Goal: Use online tool/utility: Utilize a website feature to perform a specific function

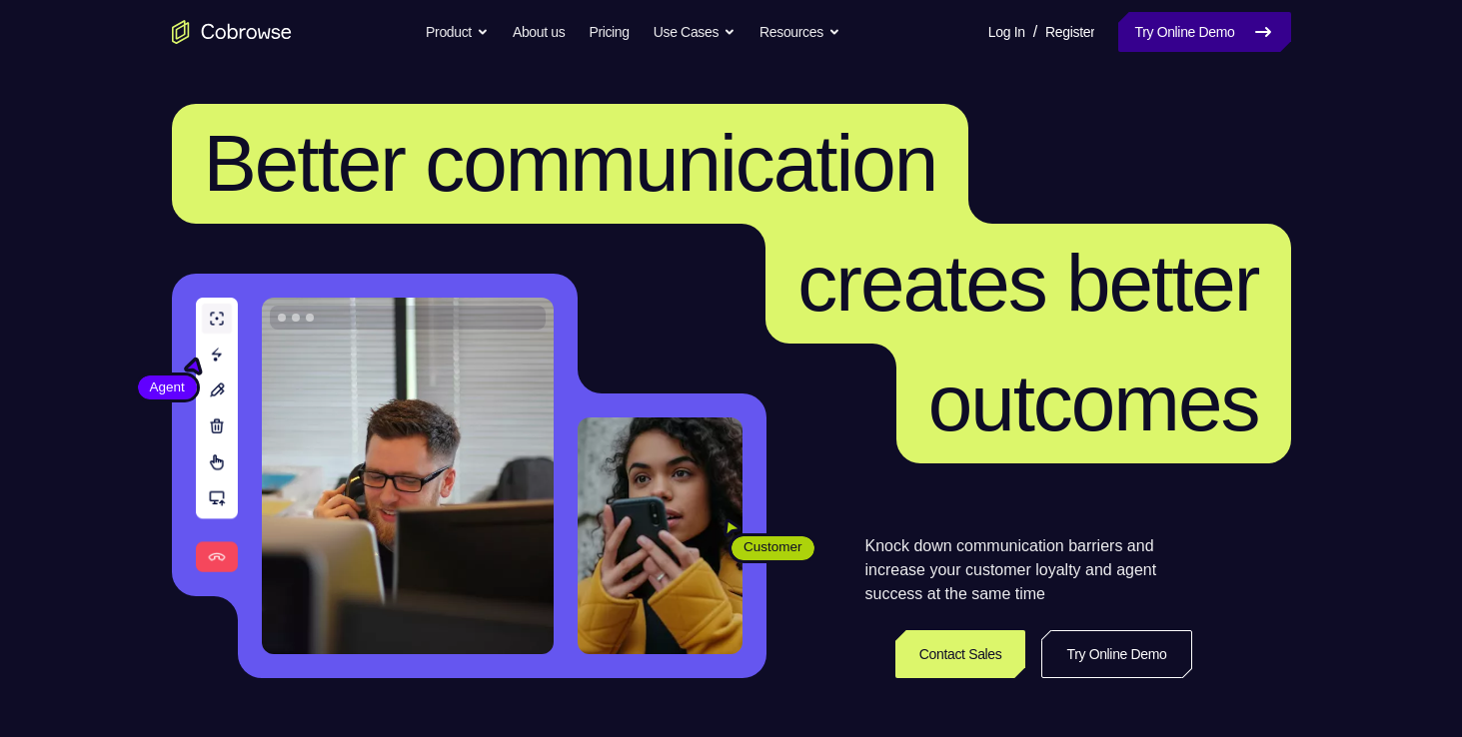
click at [1174, 40] on link "Try Online Demo" at bounding box center [1204, 32] width 172 height 40
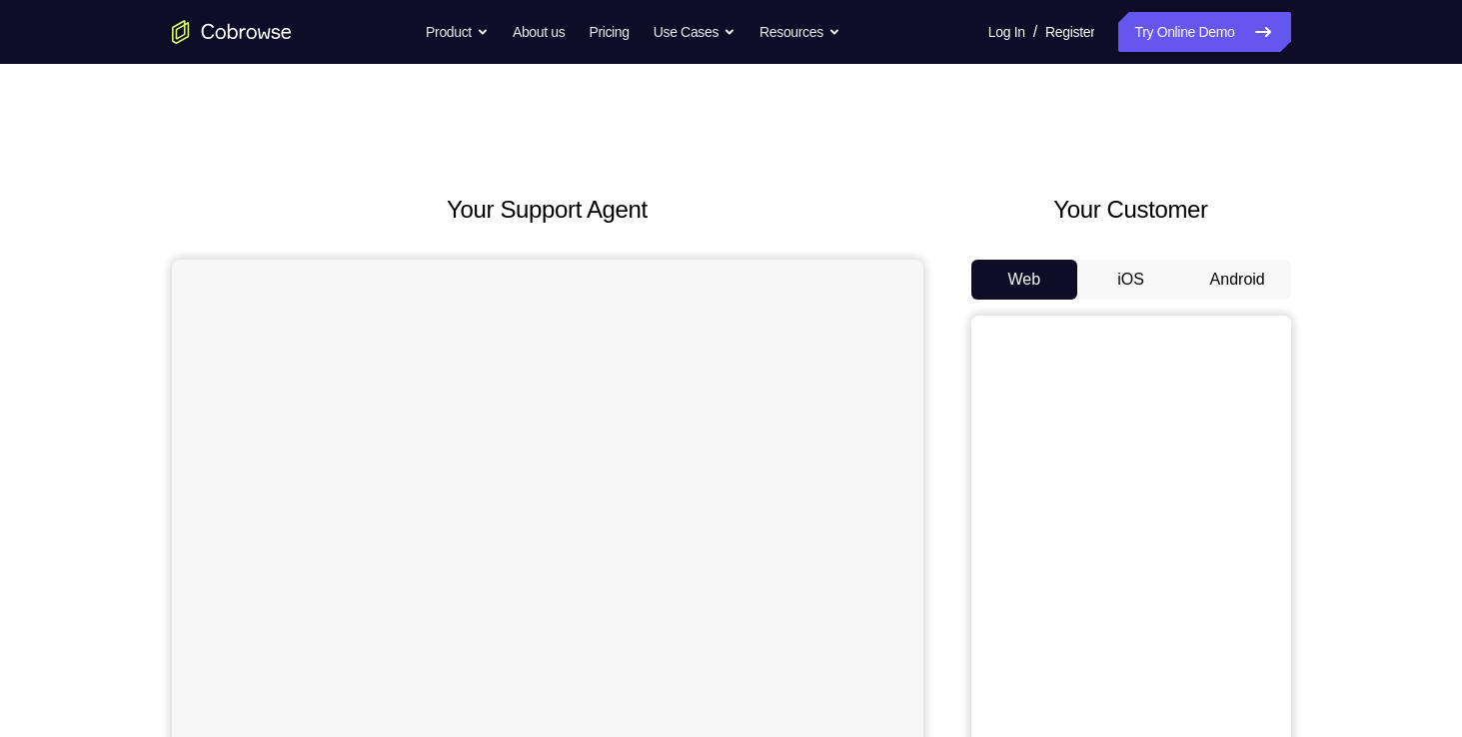
click at [1245, 293] on button "Android" at bounding box center [1237, 280] width 107 height 40
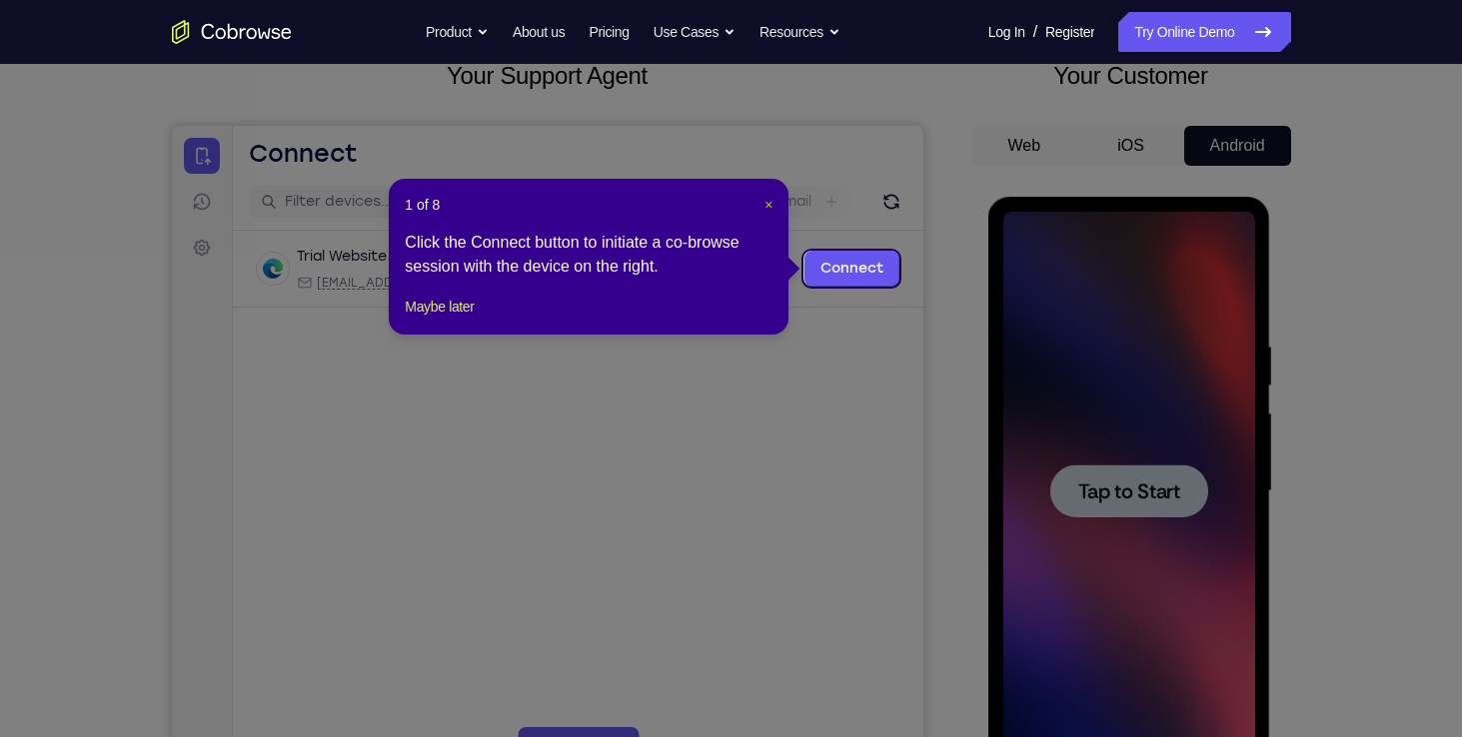
click at [764, 210] on span "×" at bounding box center [768, 205] width 8 height 16
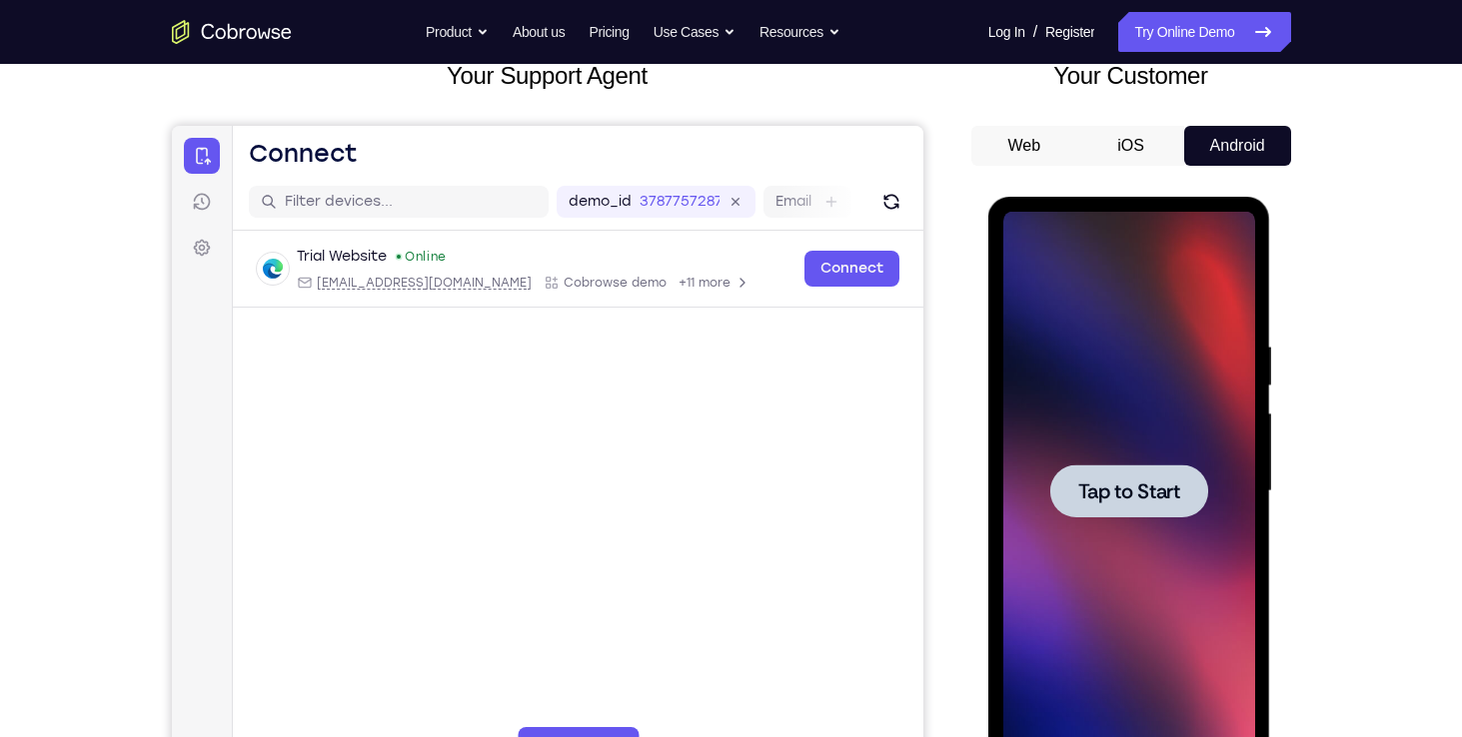
click at [1146, 497] on span "Tap to Start" at bounding box center [1129, 492] width 102 height 20
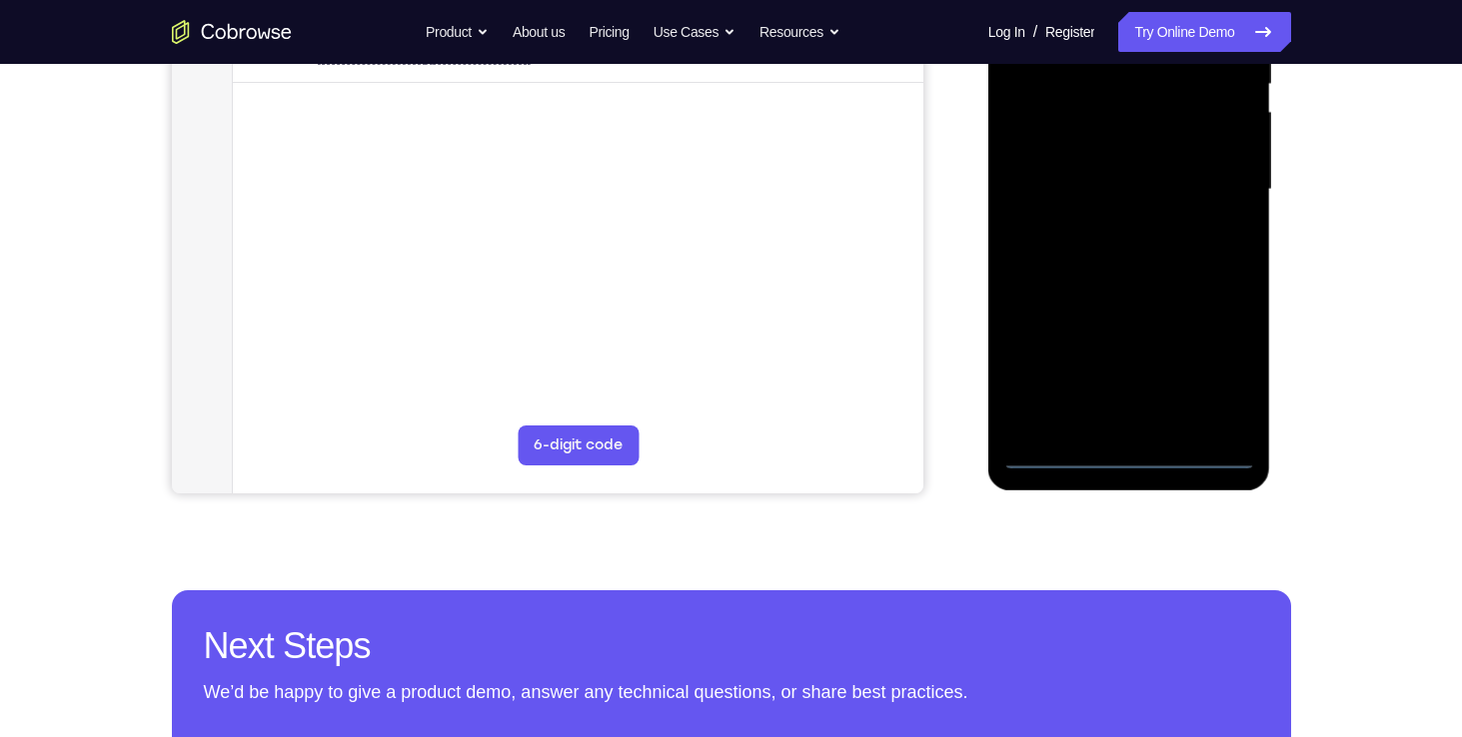
scroll to position [436, 0]
click at [1124, 456] on div at bounding box center [1129, 190] width 252 height 560
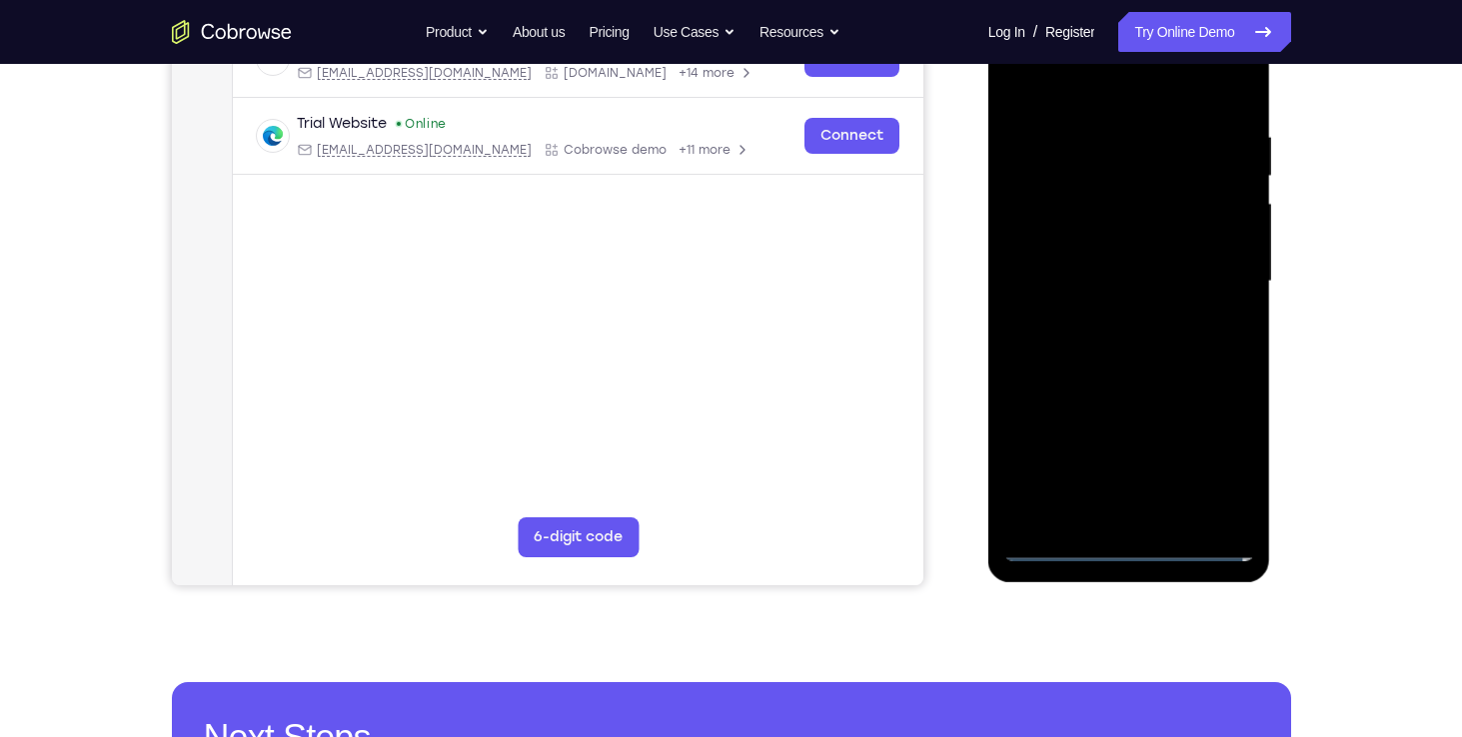
click at [1216, 456] on div at bounding box center [1129, 282] width 252 height 560
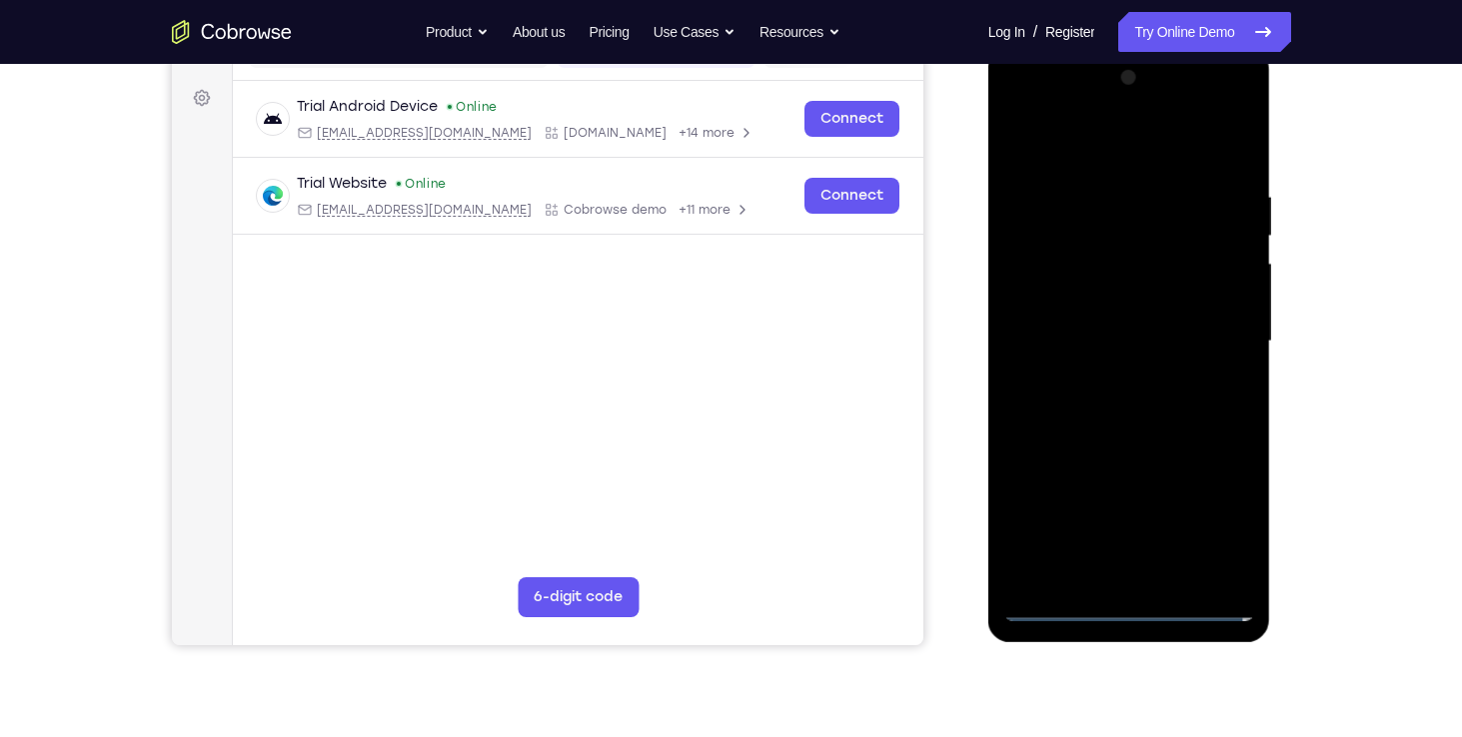
scroll to position [268, 0]
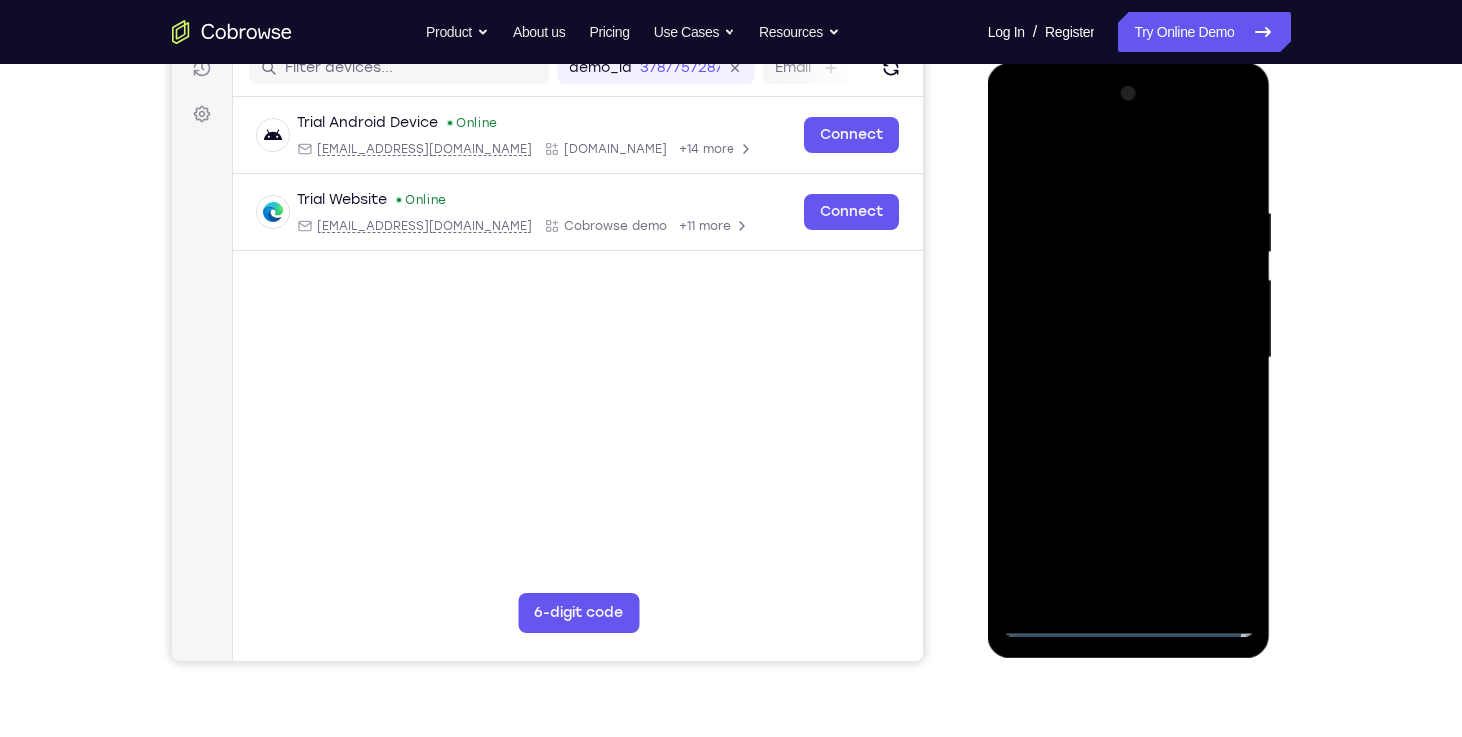
click at [1024, 138] on div at bounding box center [1129, 358] width 252 height 560
click at [1200, 346] on div at bounding box center [1129, 358] width 252 height 560
click at [1114, 390] on div at bounding box center [1129, 358] width 252 height 560
click at [1132, 334] on div at bounding box center [1129, 358] width 252 height 560
click at [1108, 309] on div at bounding box center [1129, 358] width 252 height 560
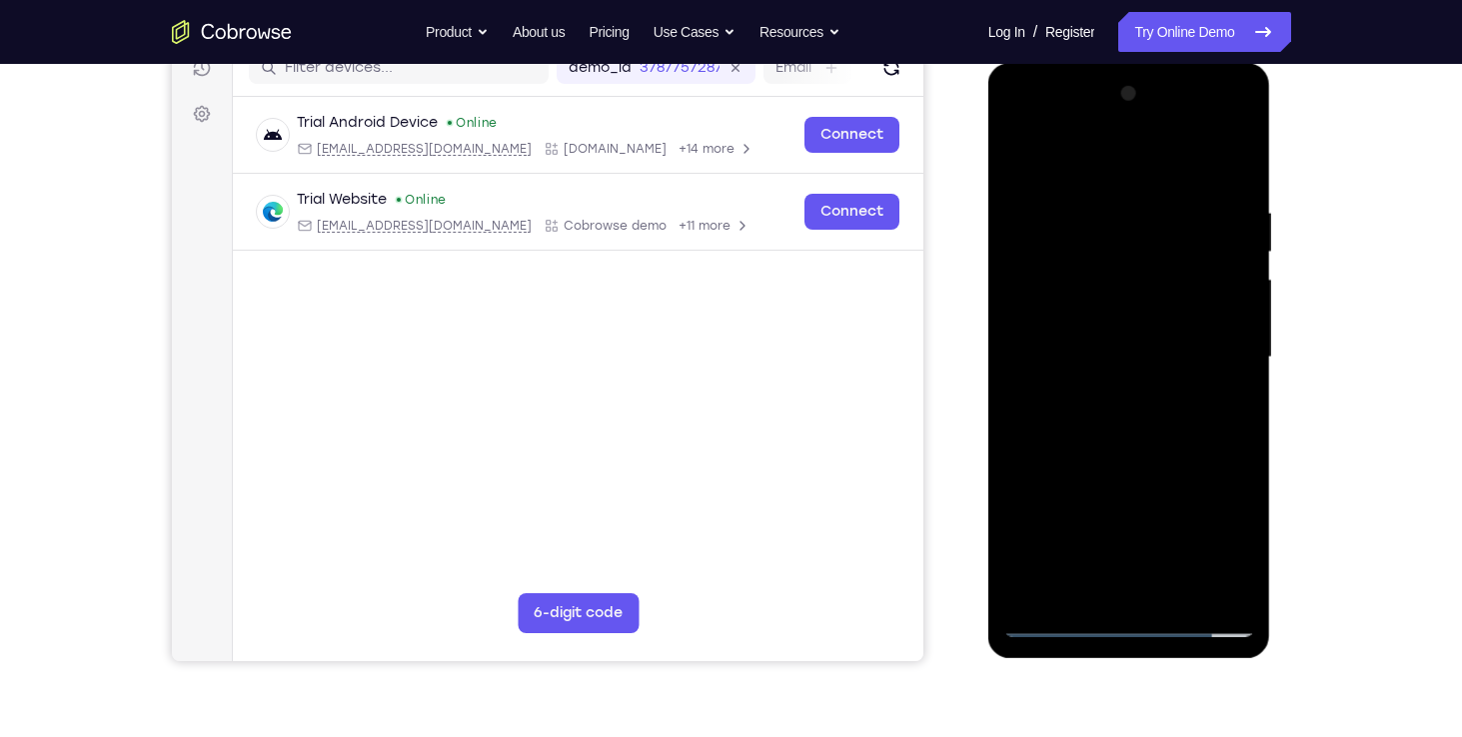
click at [1206, 356] on div at bounding box center [1129, 358] width 252 height 560
click at [1217, 412] on div at bounding box center [1129, 358] width 252 height 560
click at [1220, 376] on div at bounding box center [1129, 358] width 252 height 560
click at [1064, 323] on div at bounding box center [1129, 358] width 252 height 560
click at [1060, 346] on div at bounding box center [1129, 358] width 252 height 560
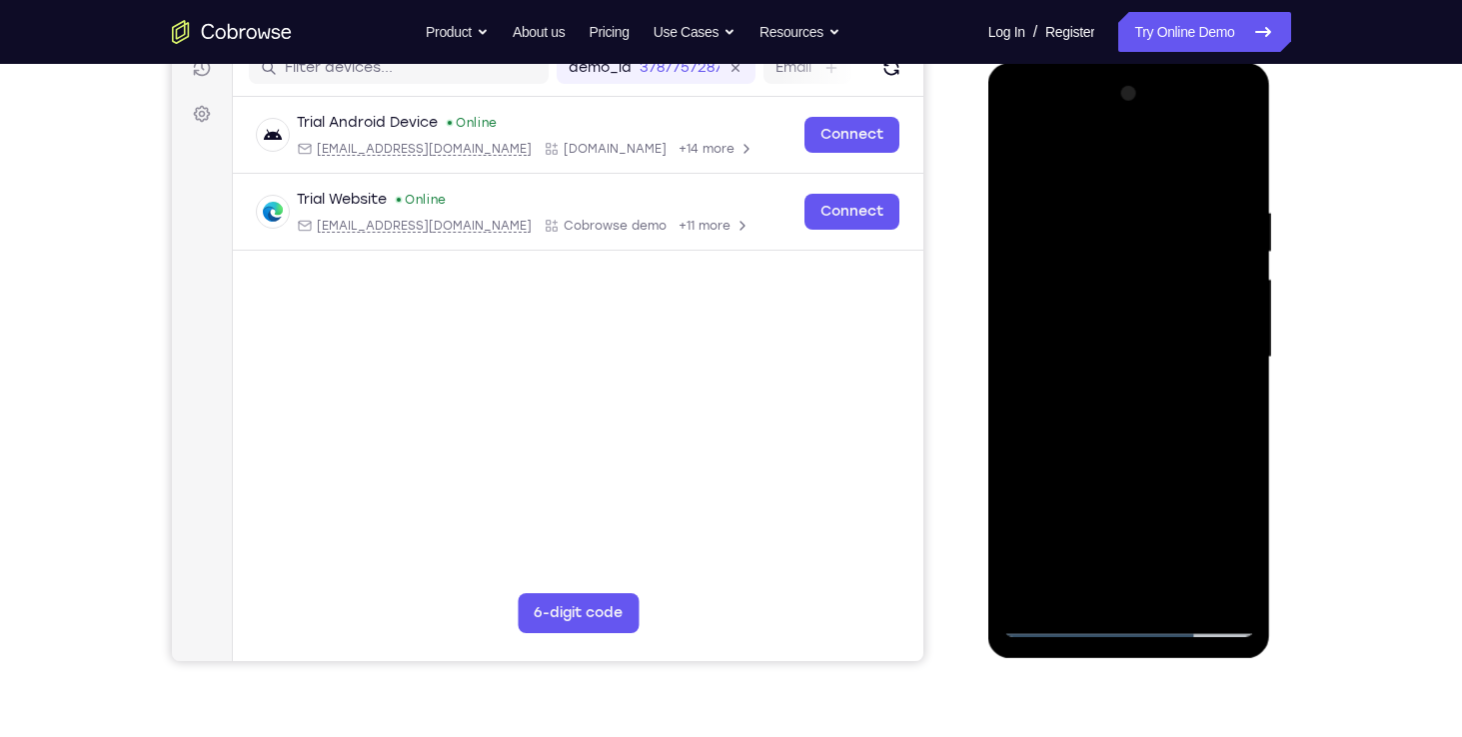
click at [1068, 418] on div at bounding box center [1129, 358] width 252 height 560
click at [1075, 416] on div at bounding box center [1129, 358] width 252 height 560
click at [1183, 449] on div at bounding box center [1129, 358] width 252 height 560
click at [1244, 187] on div at bounding box center [1129, 358] width 252 height 560
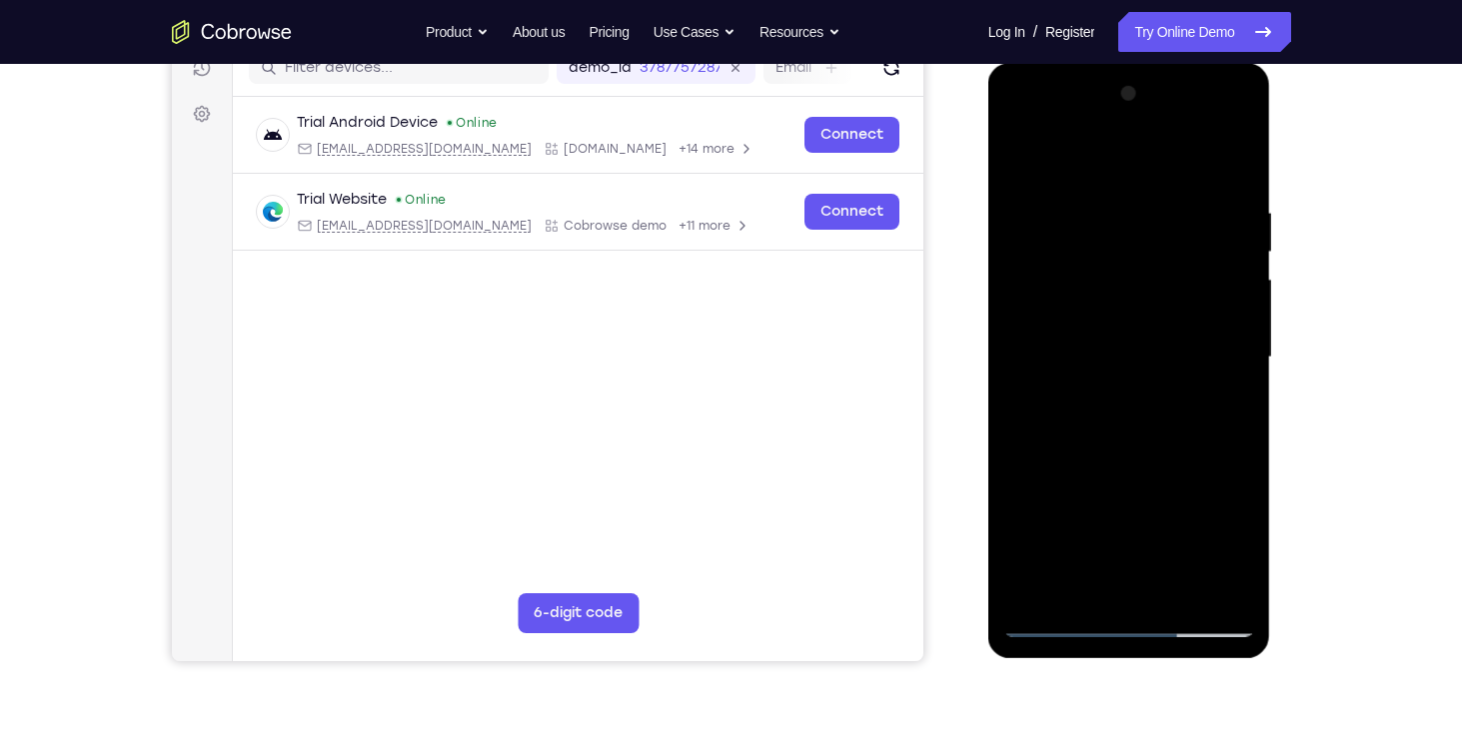
click at [1244, 593] on div at bounding box center [1129, 358] width 252 height 560
click at [1065, 360] on div at bounding box center [1129, 358] width 252 height 560
click at [1198, 422] on div at bounding box center [1129, 358] width 252 height 560
click at [1233, 160] on div at bounding box center [1129, 358] width 252 height 560
click at [1179, 605] on div at bounding box center [1129, 358] width 252 height 560
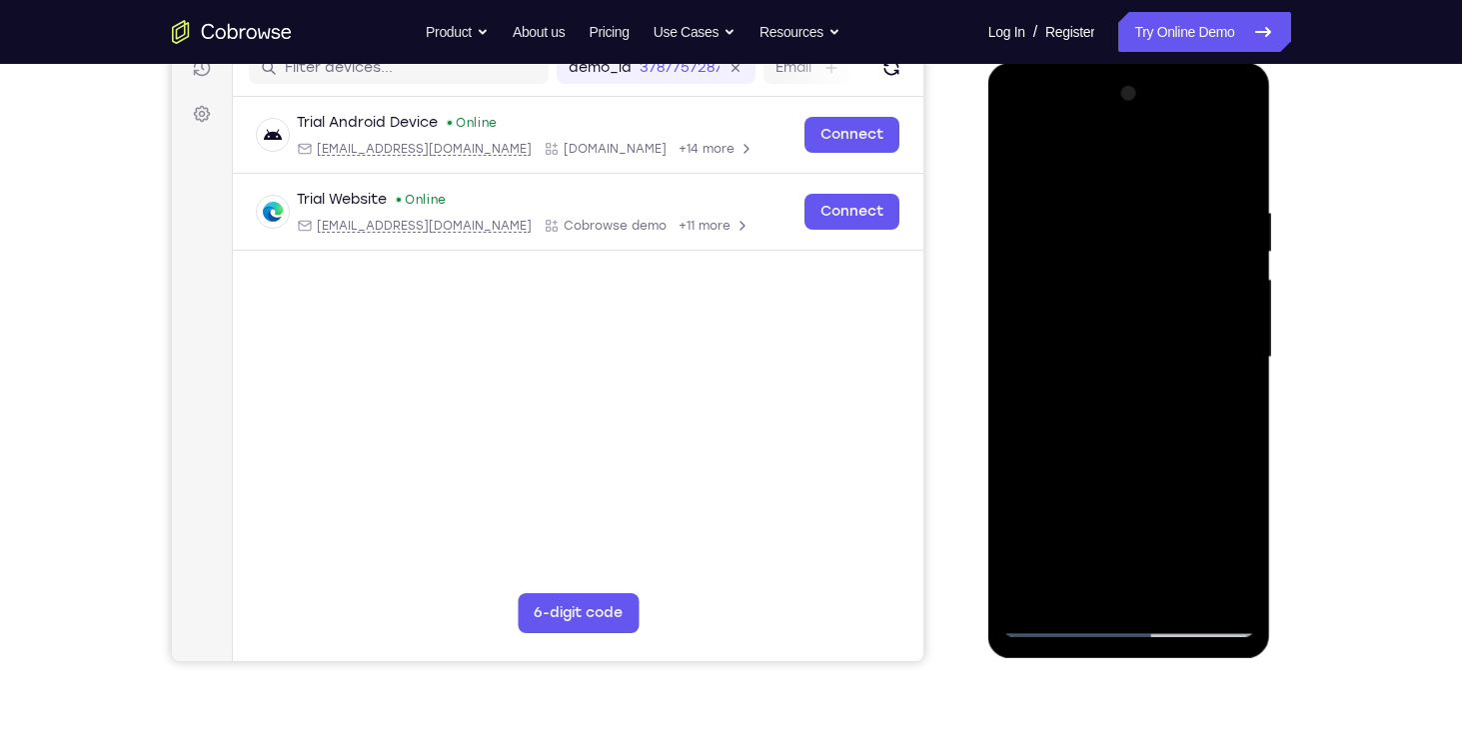
click at [1159, 470] on div at bounding box center [1129, 358] width 252 height 560
click at [1187, 355] on div at bounding box center [1129, 358] width 252 height 560
click at [1018, 163] on div at bounding box center [1129, 358] width 252 height 560
click at [1245, 253] on div at bounding box center [1129, 358] width 252 height 560
click at [1243, 253] on div at bounding box center [1129, 358] width 252 height 560
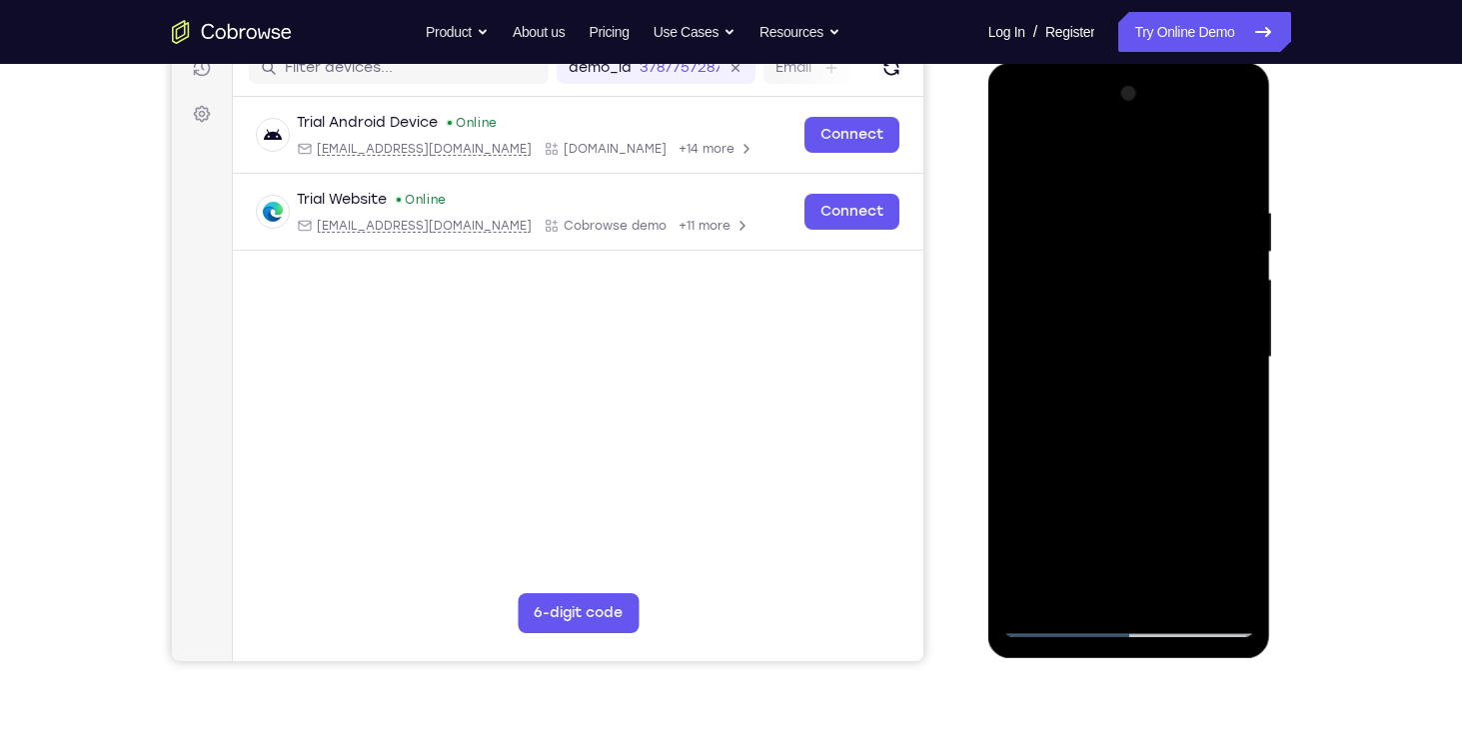
click at [1240, 250] on div at bounding box center [1129, 358] width 252 height 560
click at [1239, 250] on div at bounding box center [1129, 358] width 252 height 560
click at [1241, 254] on div at bounding box center [1129, 358] width 252 height 560
click at [1021, 253] on div at bounding box center [1129, 358] width 252 height 560
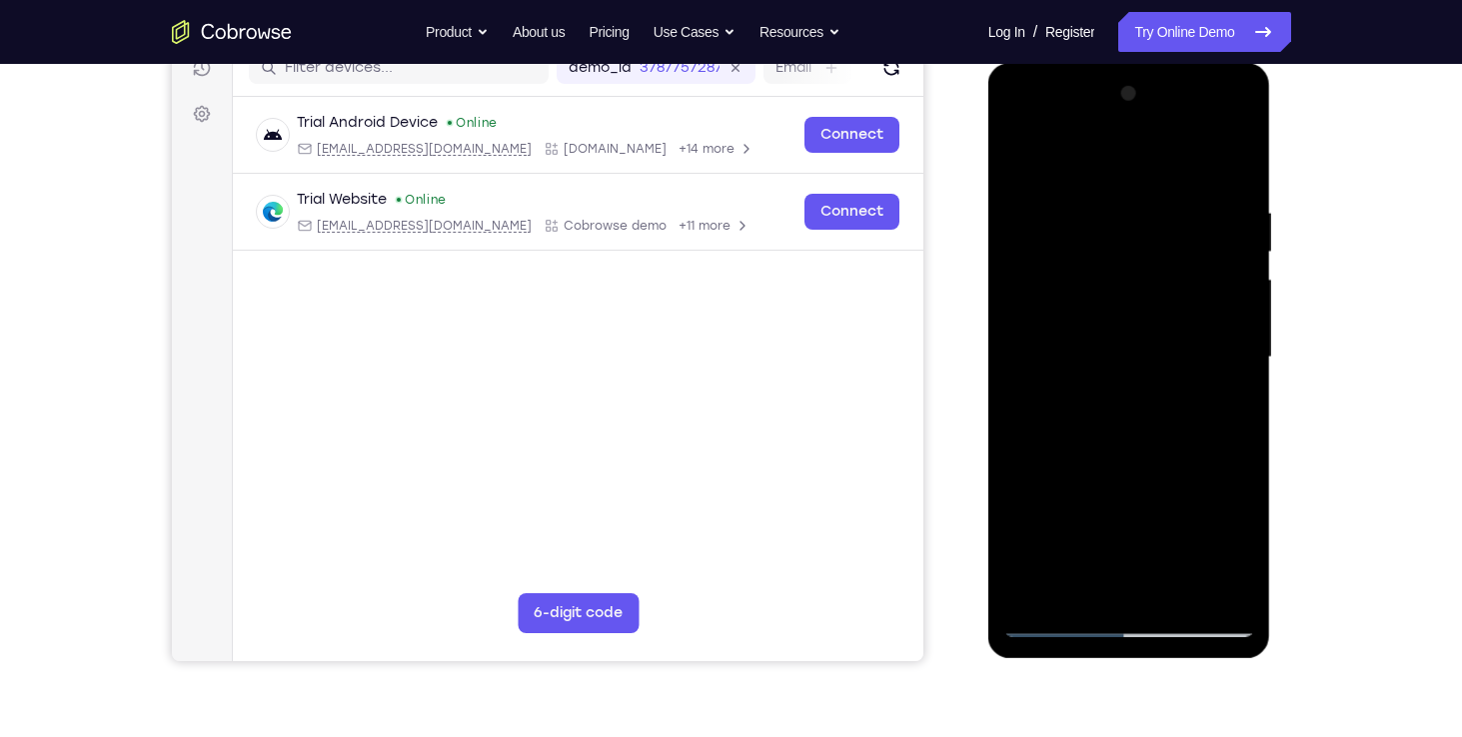
click at [1020, 255] on div at bounding box center [1129, 358] width 252 height 560
click at [1020, 256] on div at bounding box center [1129, 358] width 252 height 560
click at [1088, 366] on div at bounding box center [1129, 358] width 252 height 560
click at [1040, 589] on div at bounding box center [1129, 358] width 252 height 560
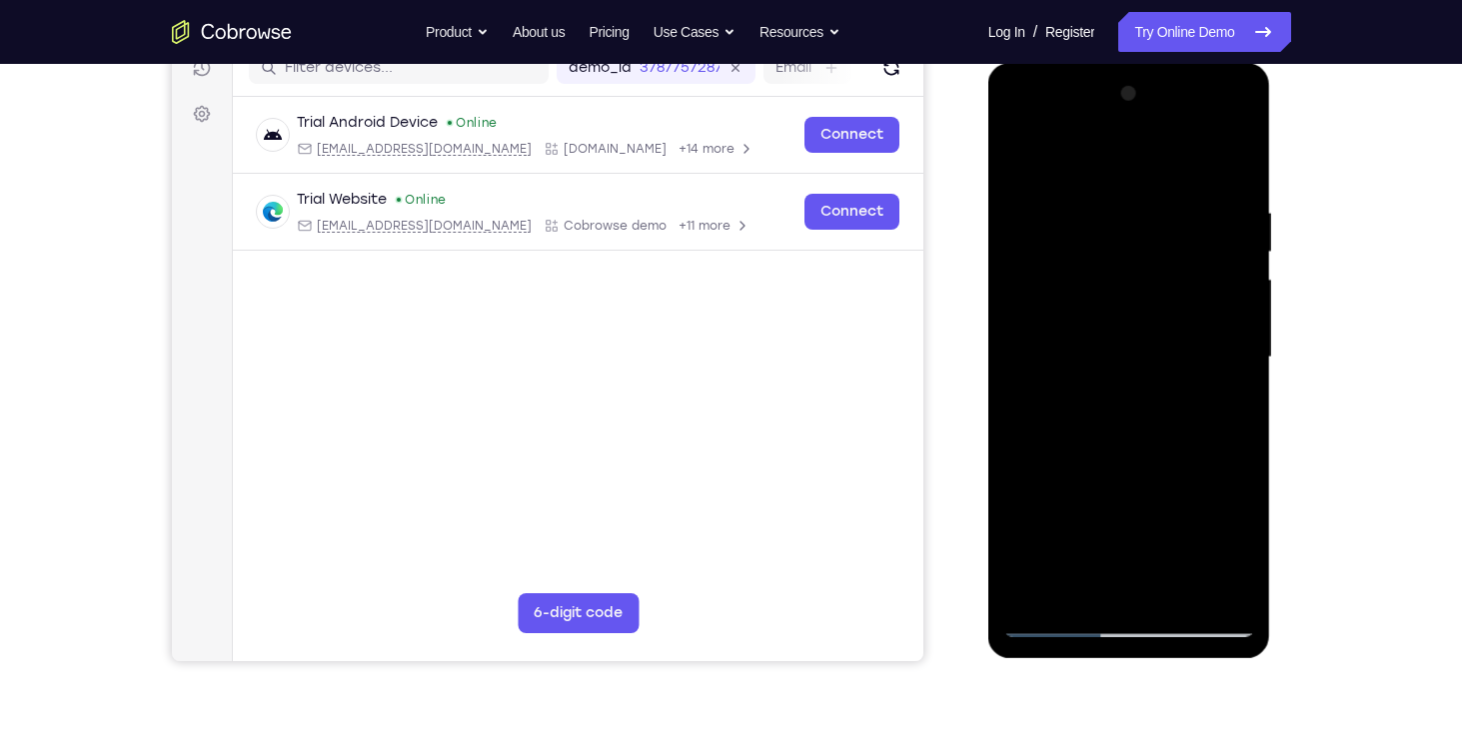
click at [1227, 410] on div at bounding box center [1129, 358] width 252 height 560
click at [1027, 163] on div at bounding box center [1129, 358] width 252 height 560
drag, startPoint x: 1117, startPoint y: 422, endPoint x: 1130, endPoint y: 342, distance: 81.0
click at [1130, 342] on div at bounding box center [1129, 358] width 252 height 560
click at [1219, 305] on div at bounding box center [1129, 358] width 252 height 560
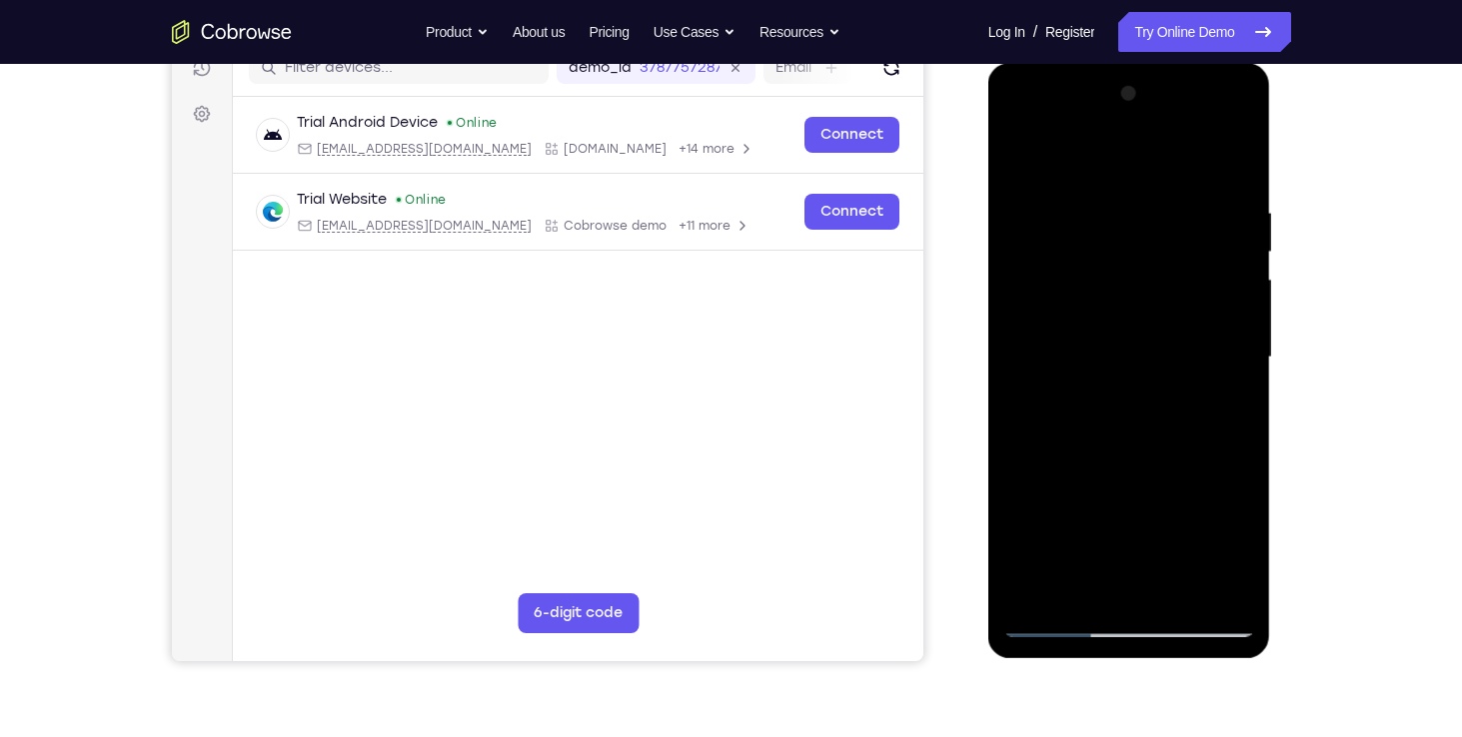
click at [1125, 198] on div at bounding box center [1129, 358] width 252 height 560
click at [1029, 157] on div at bounding box center [1129, 358] width 252 height 560
click at [1073, 191] on div at bounding box center [1129, 358] width 252 height 560
click at [1035, 158] on div at bounding box center [1129, 358] width 252 height 560
click at [1026, 154] on div at bounding box center [1129, 358] width 252 height 560
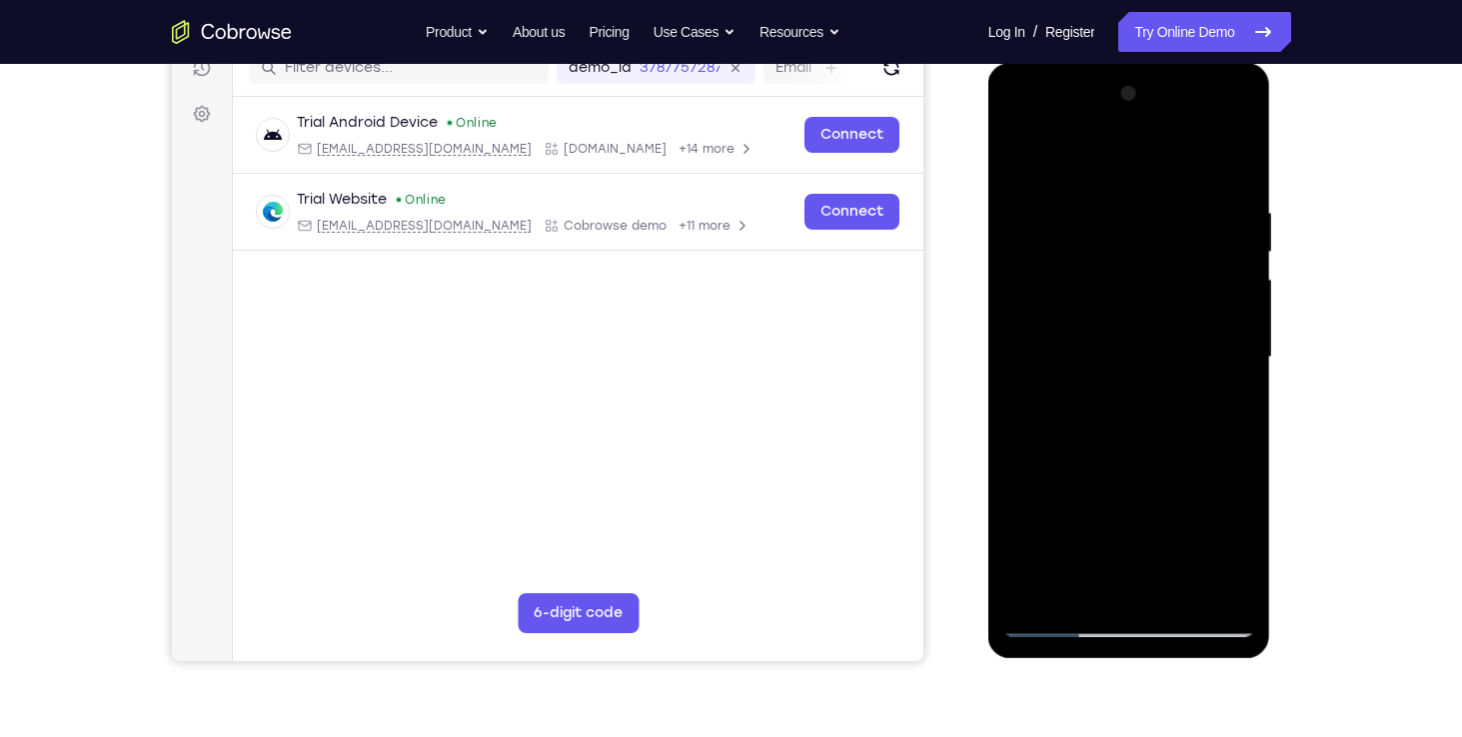
click at [1025, 158] on div at bounding box center [1129, 358] width 252 height 560
click at [1217, 593] on div at bounding box center [1129, 358] width 252 height 560
click at [1034, 323] on div at bounding box center [1129, 358] width 252 height 560
click at [1195, 103] on div at bounding box center [1129, 358] width 252 height 560
click at [1270, 269] on div at bounding box center [1130, 362] width 285 height 599
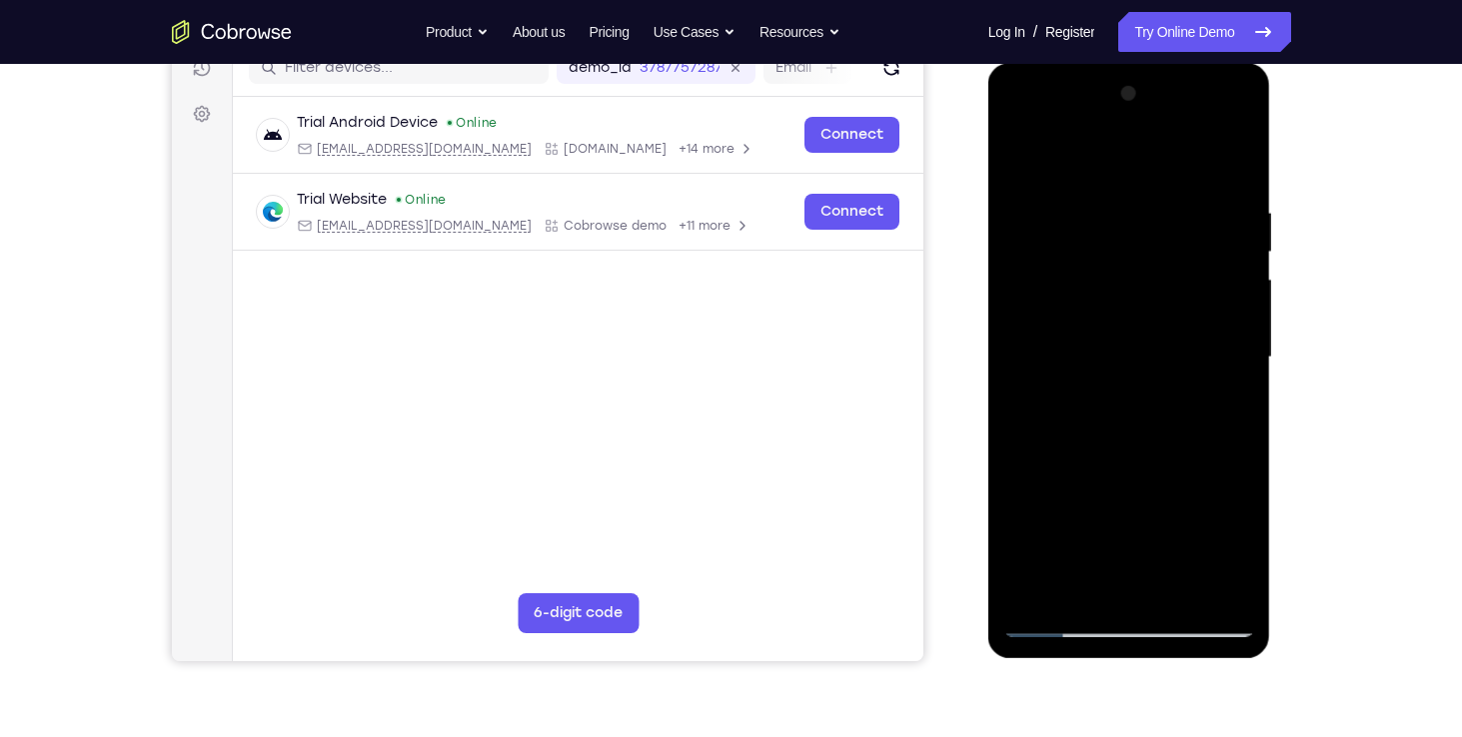
click at [1245, 300] on div at bounding box center [1129, 358] width 252 height 560
click at [1239, 326] on div at bounding box center [1129, 358] width 252 height 560
click at [1232, 336] on div at bounding box center [1129, 358] width 252 height 560
click at [1234, 338] on div at bounding box center [1129, 358] width 252 height 560
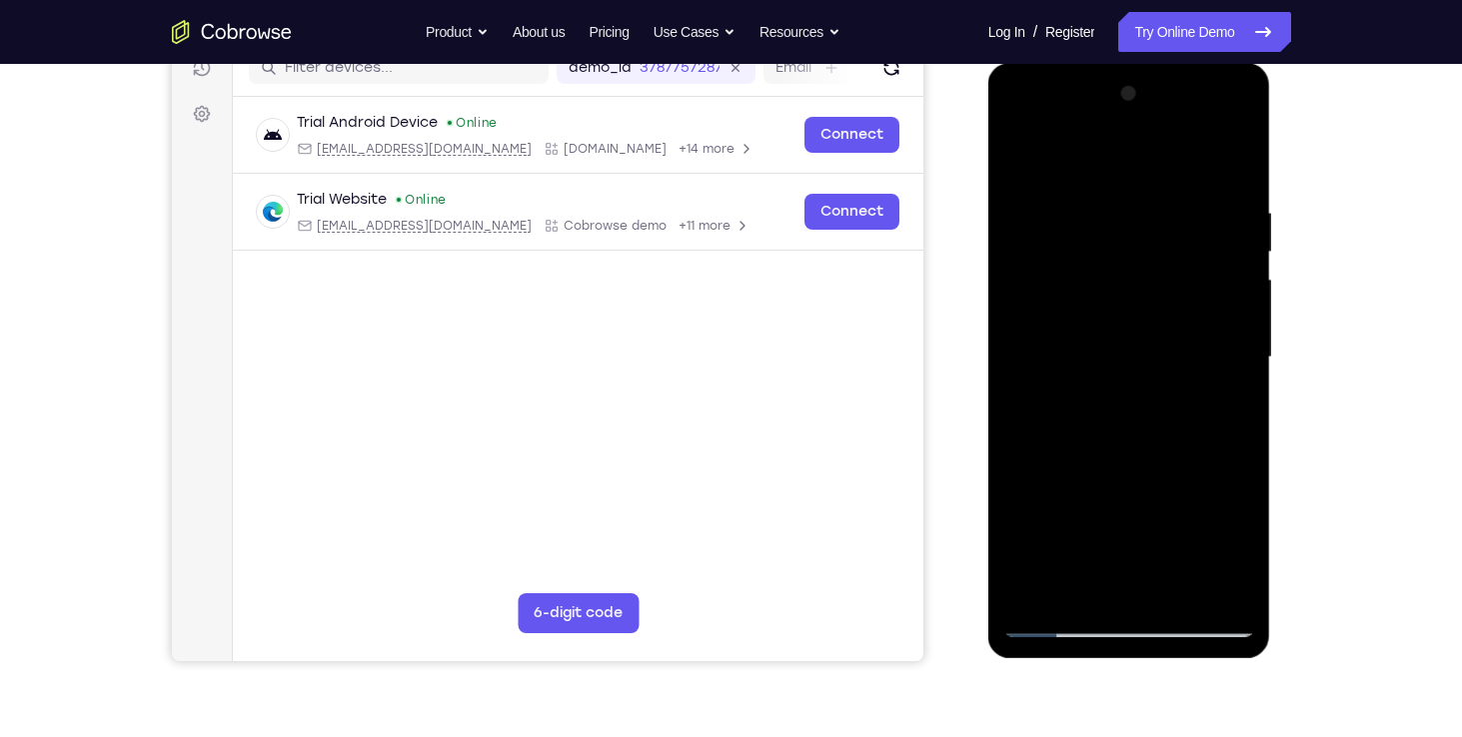
click at [1234, 338] on div at bounding box center [1129, 358] width 252 height 560
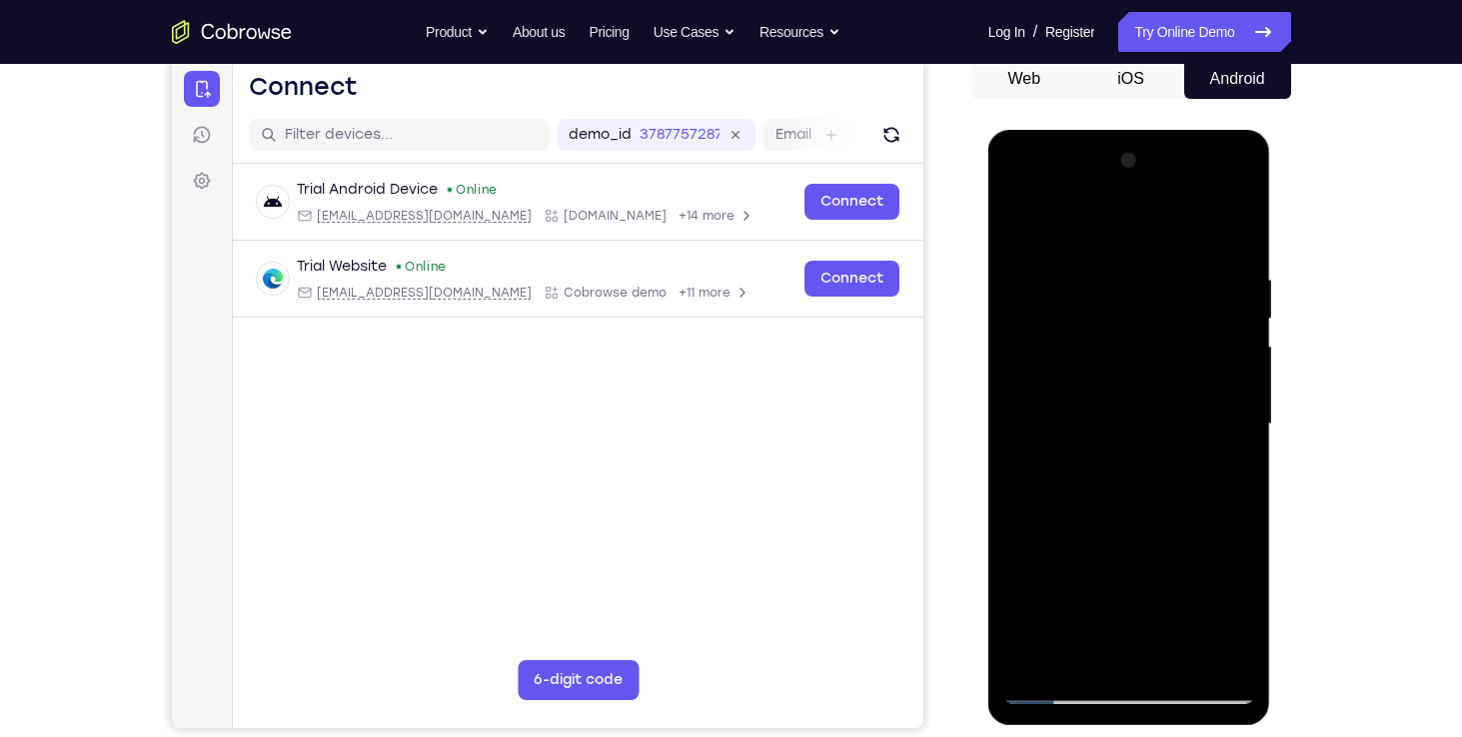
scroll to position [199, 0]
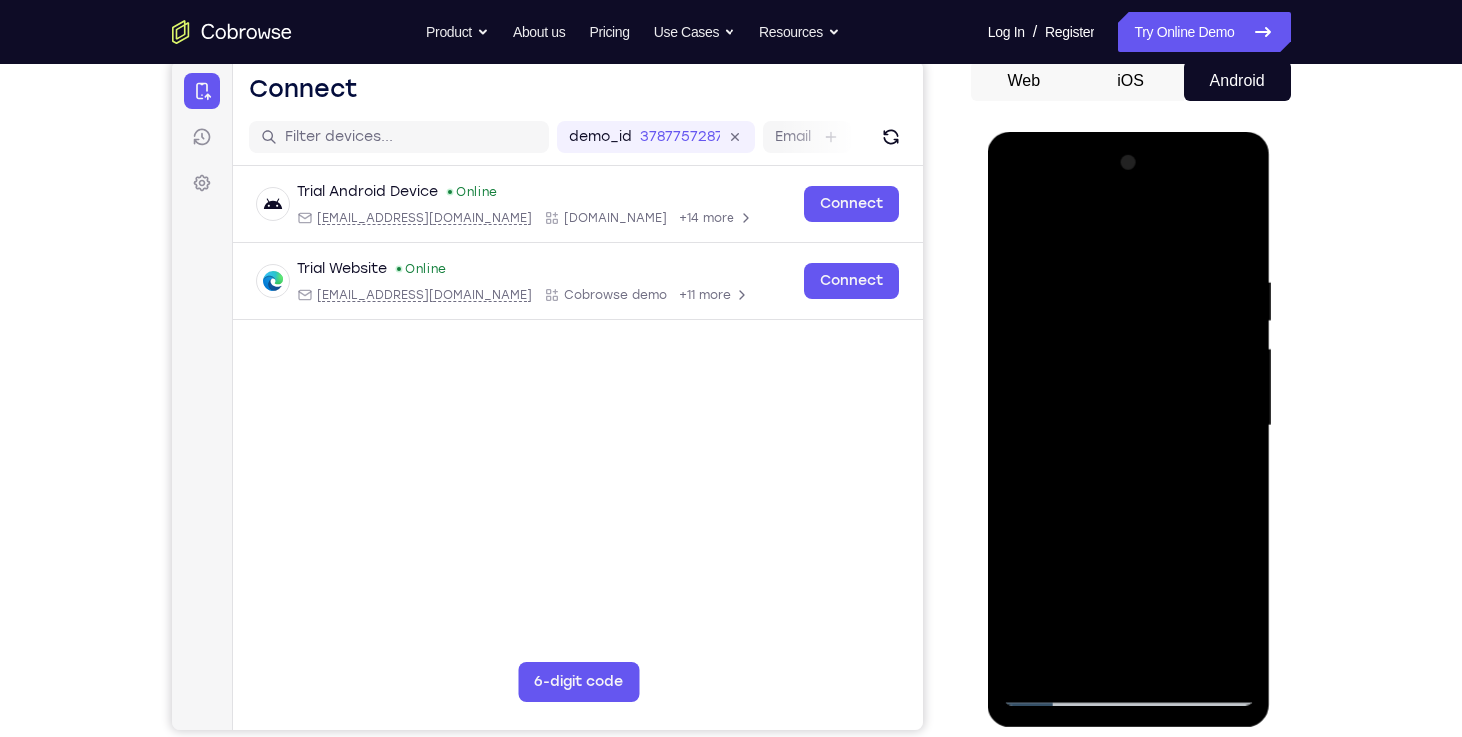
click at [1238, 328] on div at bounding box center [1129, 427] width 252 height 560
drag, startPoint x: 242, startPoint y: 287, endPoint x: 1325, endPoint y: 469, distance: 1098.2
click at [1325, 469] on div "Your Support Agent Your Customer Web iOS Android Next Steps We’d be happy to gi…" at bounding box center [731, 524] width 1279 height 1318
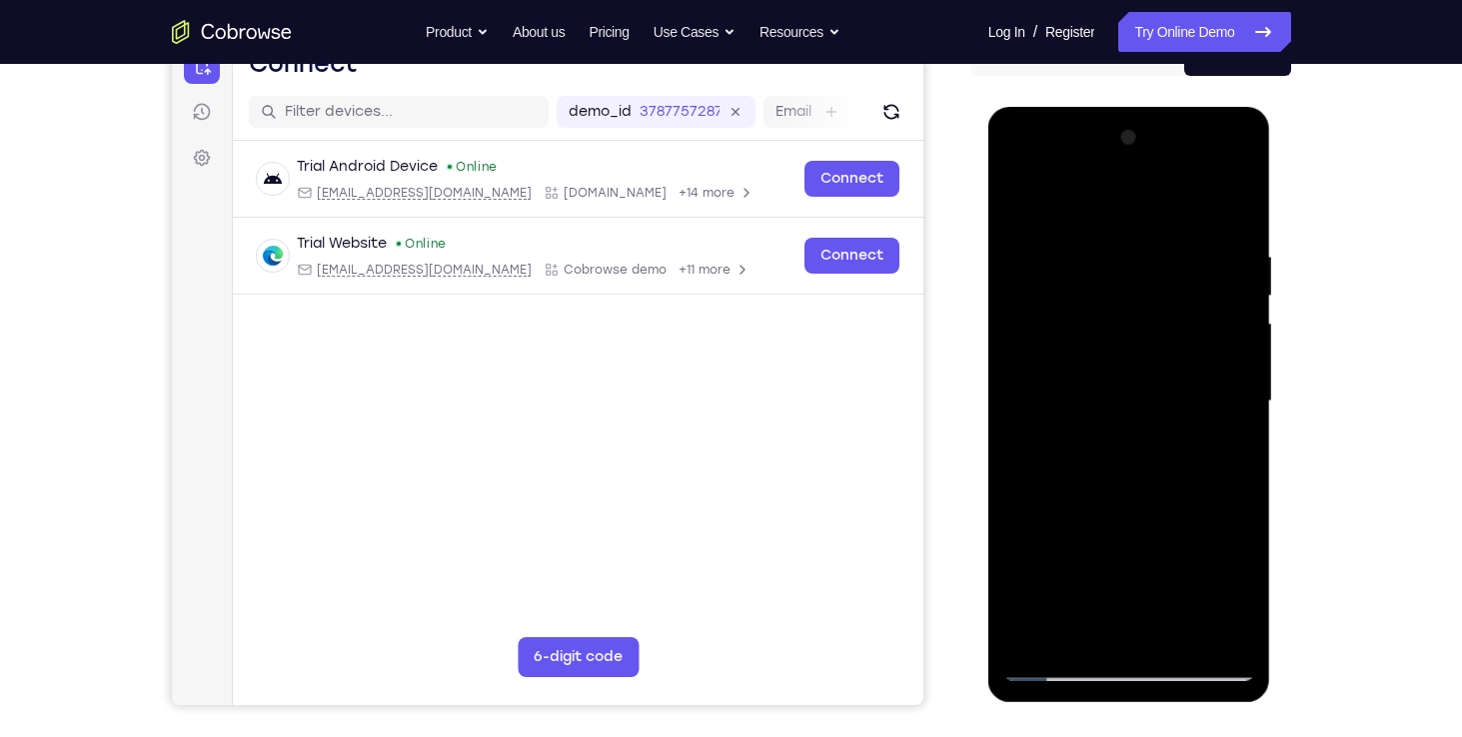
scroll to position [243, 0]
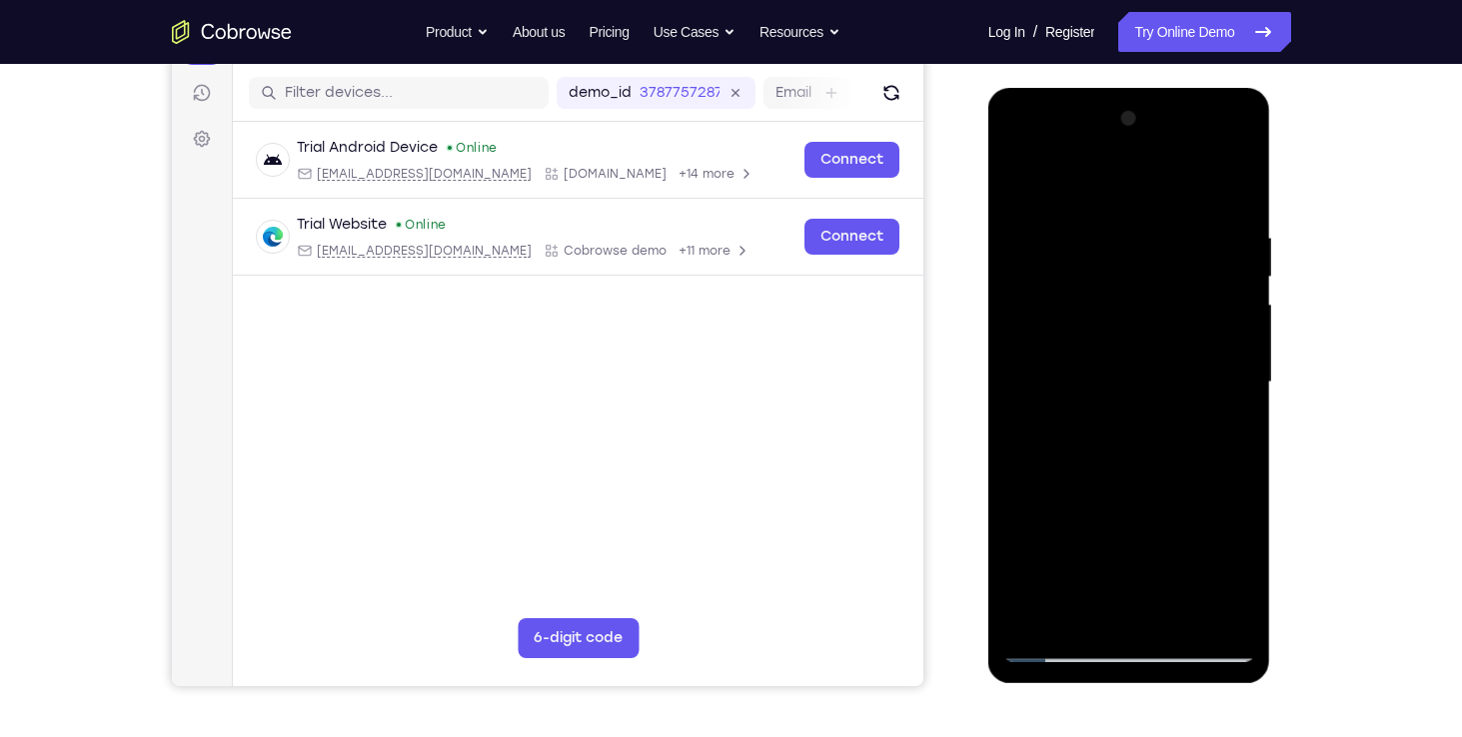
click at [1244, 375] on div at bounding box center [1129, 383] width 252 height 560
click at [1013, 419] on div at bounding box center [1129, 383] width 252 height 560
